Goal: Information Seeking & Learning: Learn about a topic

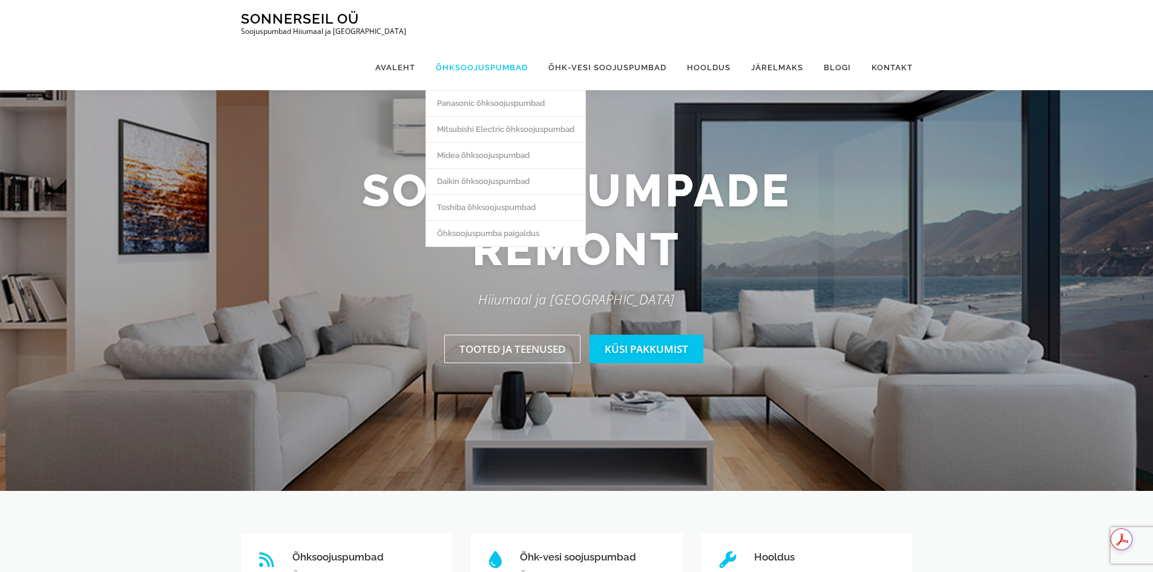
click at [485, 45] on link "Õhksoojuspumbad" at bounding box center [481, 67] width 113 height 45
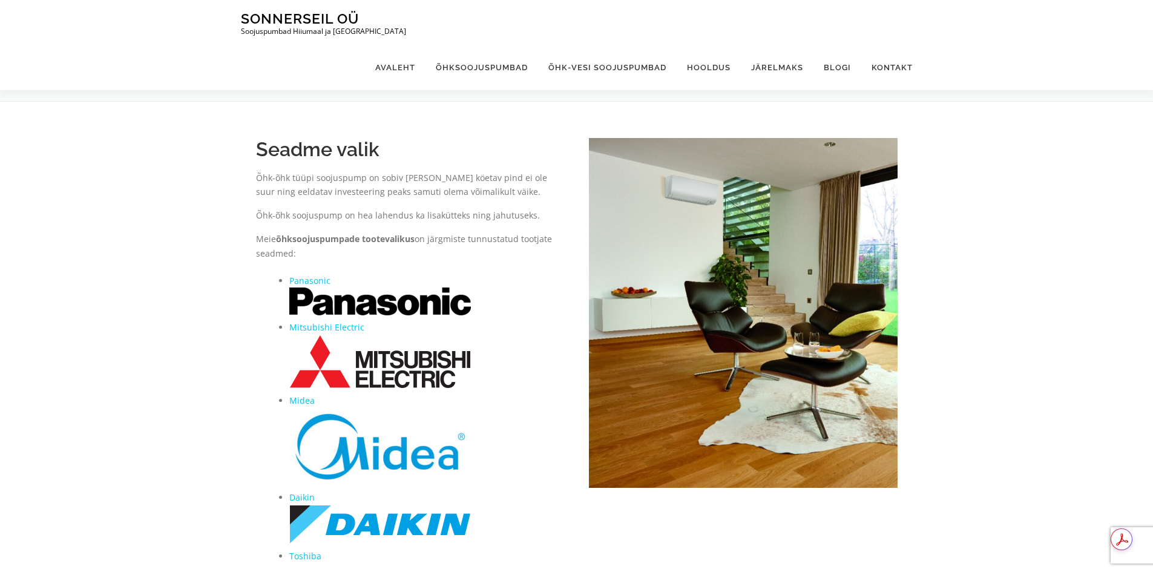
click at [384, 376] on img at bounding box center [380, 362] width 182 height 54
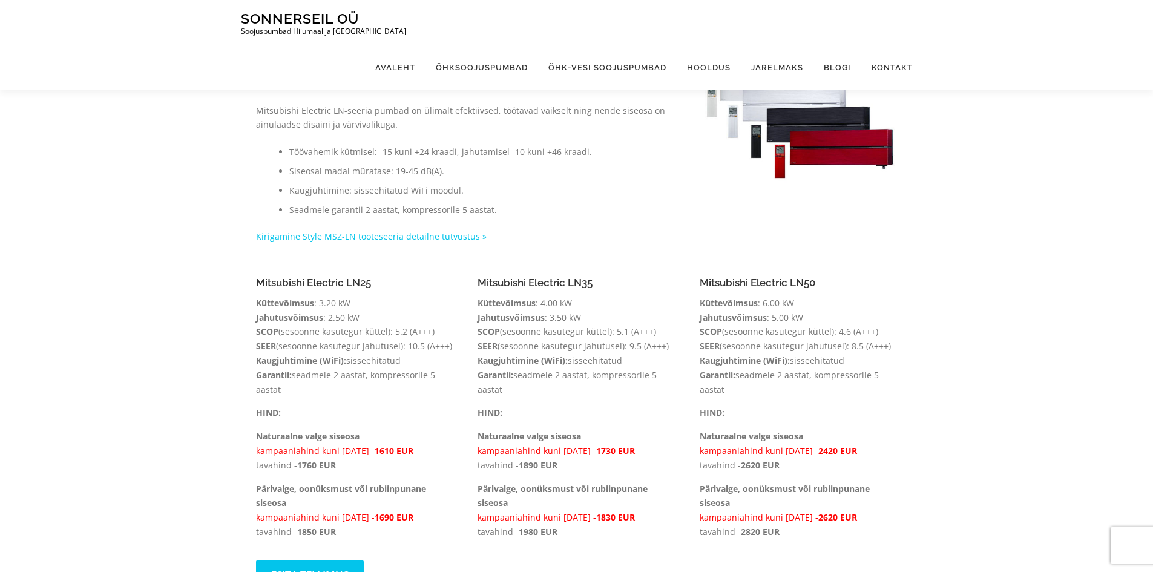
scroll to position [182, 0]
